Goal: Find contact information: Find contact information

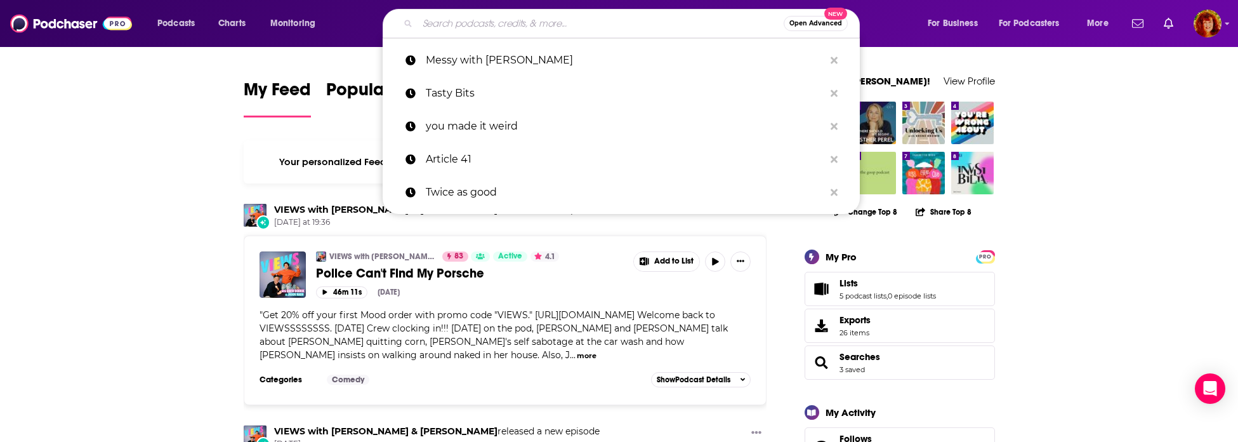
click at [529, 29] on input "Search podcasts, credits, & more..." at bounding box center [601, 23] width 366 height 20
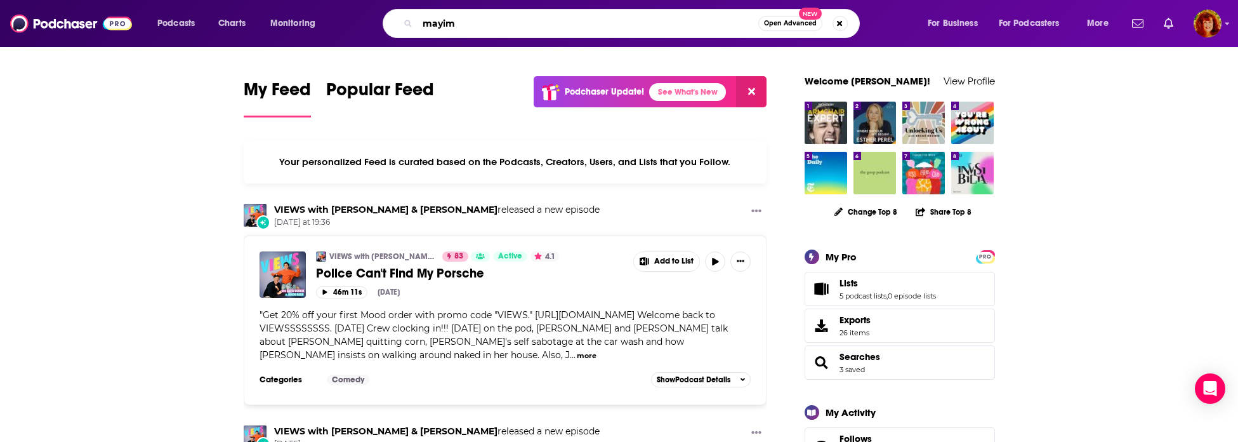
type input "mayim"
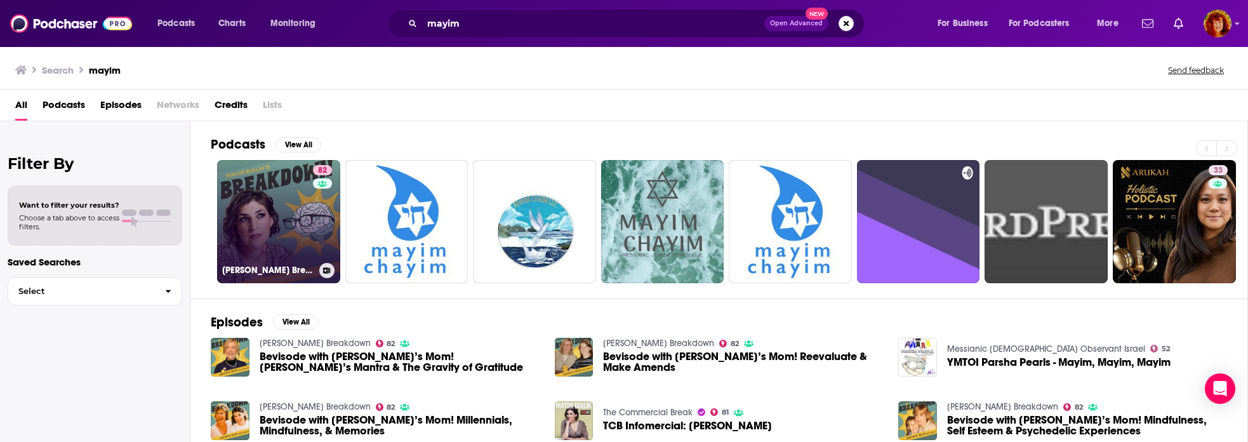
click at [272, 216] on link "82 [PERSON_NAME] Breakdown" at bounding box center [278, 221] width 123 height 123
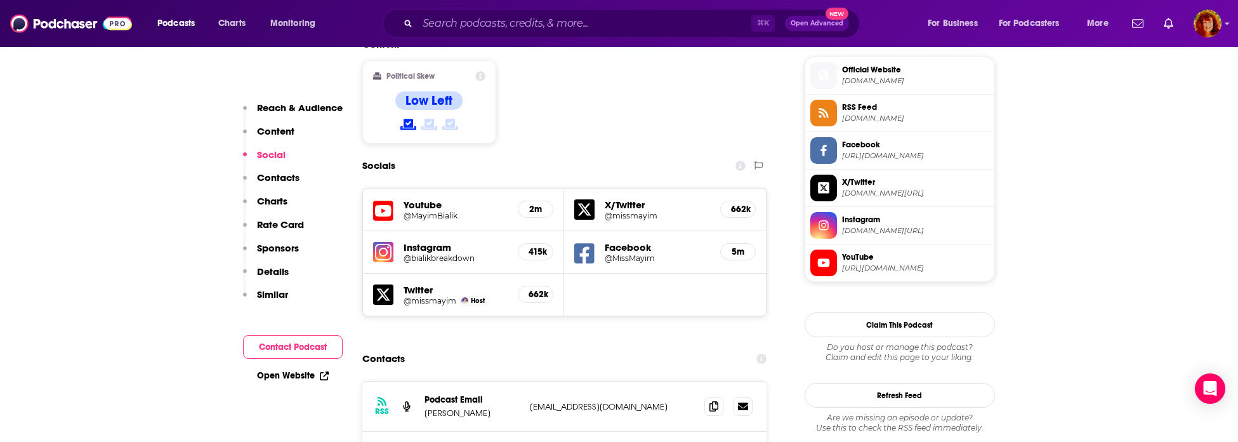
scroll to position [1116, 0]
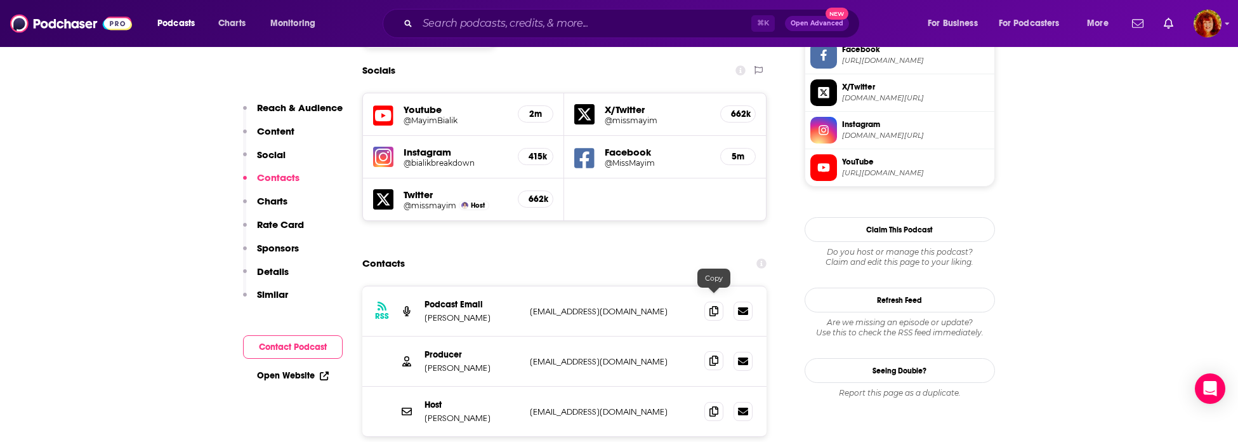
click at [714, 355] on icon at bounding box center [713, 360] width 9 height 10
drag, startPoint x: 628, startPoint y: 352, endPoint x: 523, endPoint y: 357, distance: 105.5
click at [523, 386] on div "Host [PERSON_NAME] [EMAIL_ADDRESS][DOMAIN_NAME] [EMAIL_ADDRESS][DOMAIN_NAME]" at bounding box center [564, 410] width 405 height 49
copy div "[EMAIL_ADDRESS][DOMAIN_NAME]"
